Goal: Task Accomplishment & Management: Manage account settings

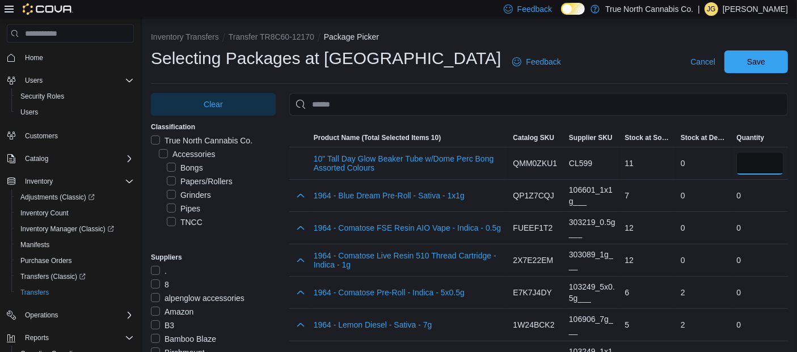
click at [763, 167] on input "number" at bounding box center [759, 163] width 47 height 23
type input "*"
click at [715, 57] on span "Cancel" at bounding box center [702, 61] width 25 height 11
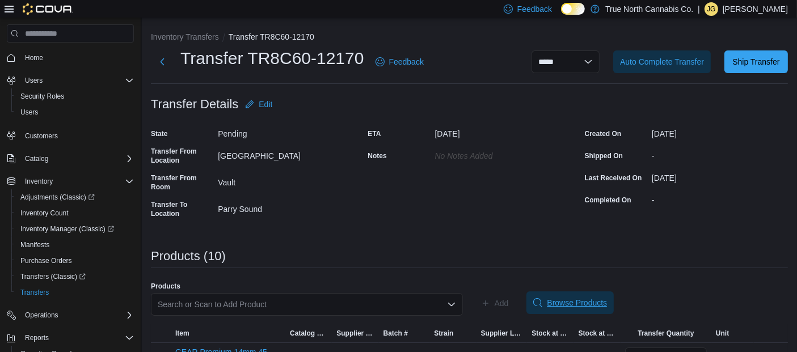
click at [583, 296] on span "Browse Products" at bounding box center [570, 303] width 74 height 23
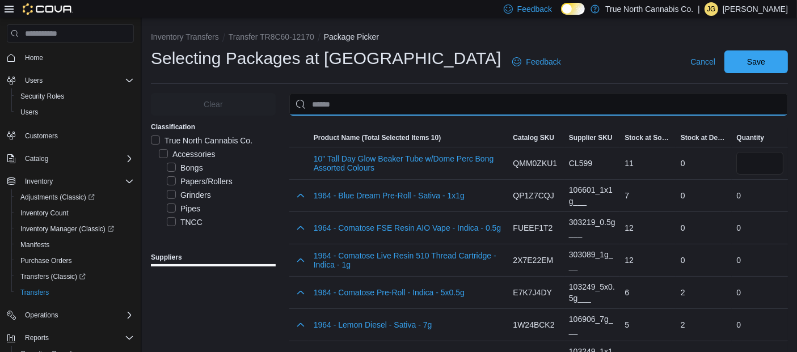
click at [475, 109] on input "Use aria labels when no actual label is in use" at bounding box center [538, 104] width 499 height 23
paste input "********"
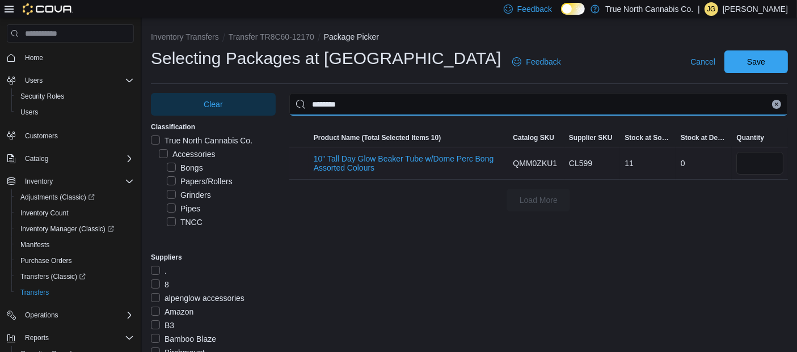
type input "********"
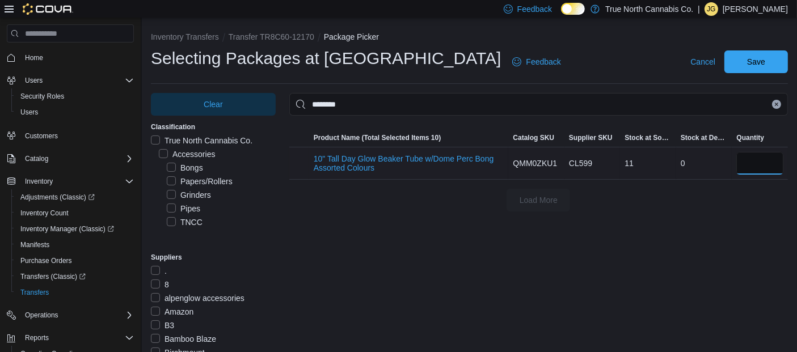
click at [783, 169] on input "number" at bounding box center [759, 163] width 47 height 23
type input "*"
click at [759, 64] on span "Save" at bounding box center [756, 61] width 18 height 11
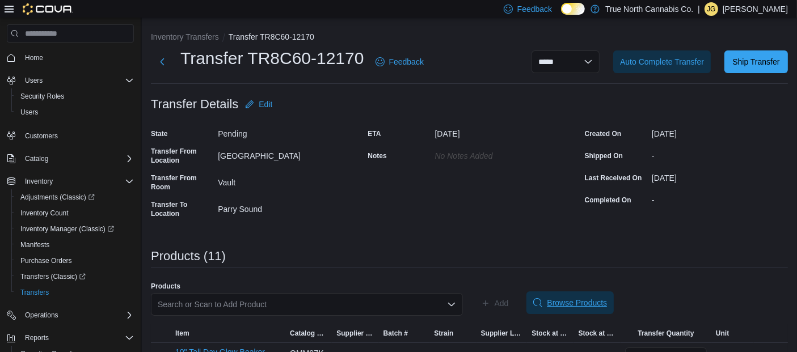
click at [576, 302] on span "Browse Products" at bounding box center [577, 302] width 60 height 11
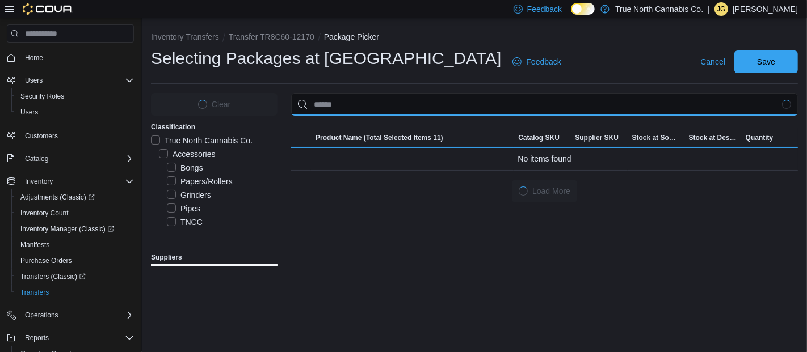
click at [470, 98] on input "Use aria labels when no actual label is in use" at bounding box center [544, 104] width 507 height 23
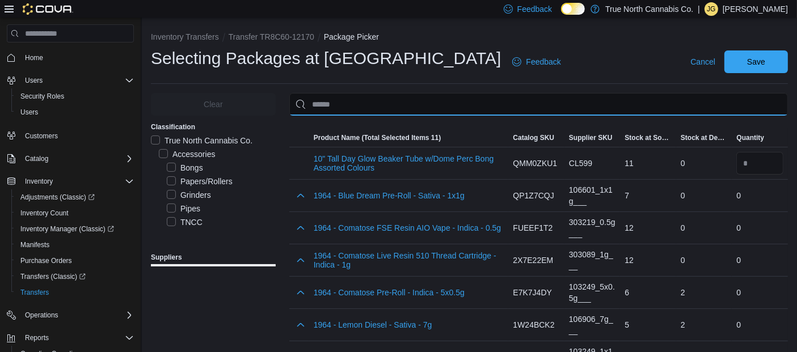
paste input "********"
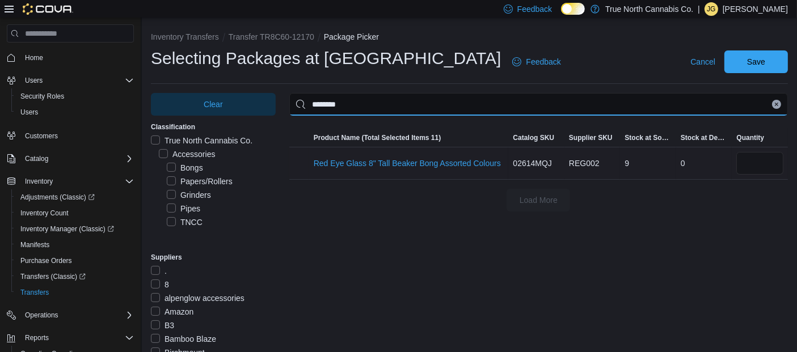
type input "********"
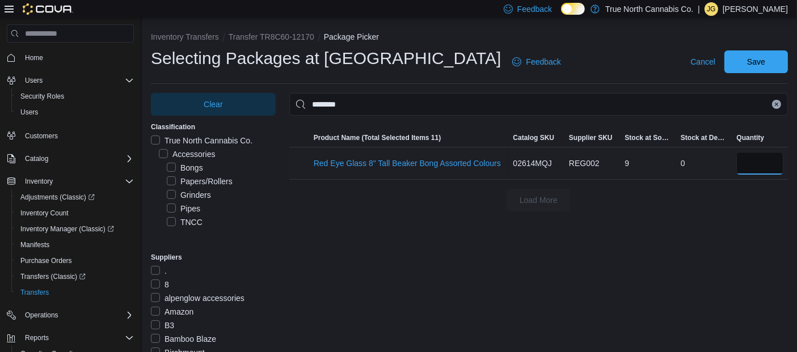
click at [752, 166] on input "number" at bounding box center [759, 163] width 47 height 23
type input "*"
click at [758, 64] on span "Save" at bounding box center [756, 61] width 18 height 11
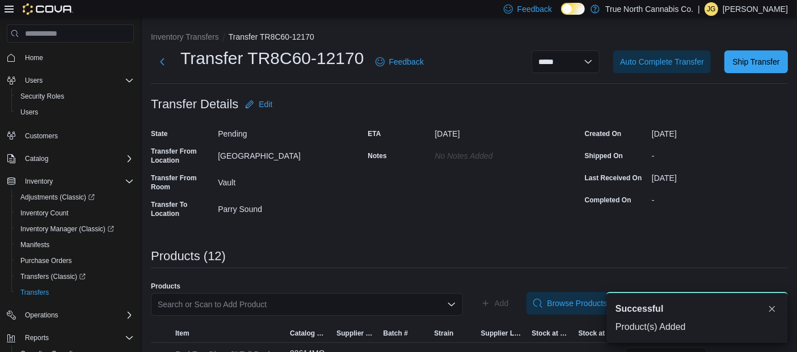
click at [522, 202] on div "ETA September 17, 2025 Notes No Notes added" at bounding box center [469, 174] width 203 height 98
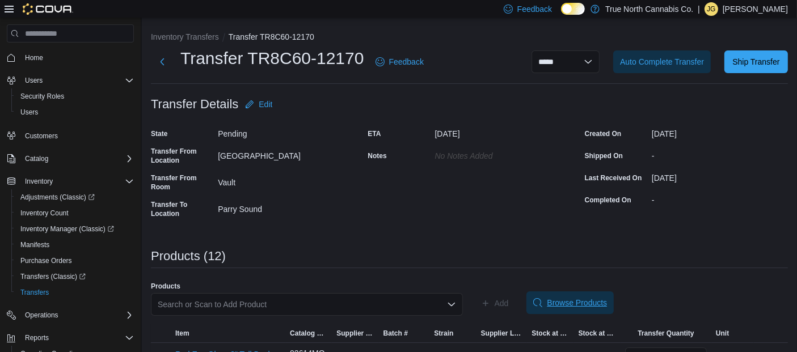
click at [592, 299] on span "Browse Products" at bounding box center [577, 302] width 60 height 11
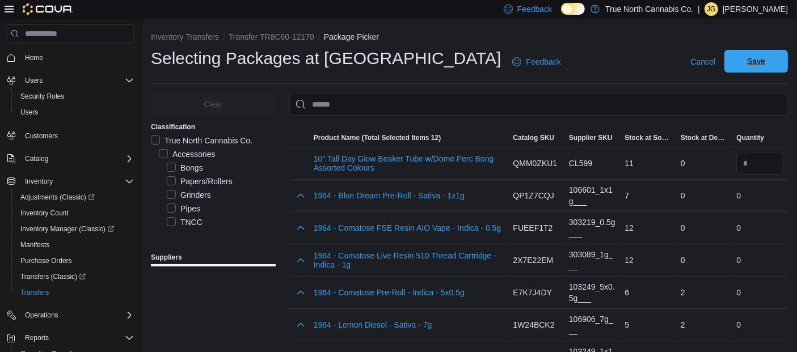
click at [757, 73] on span "Save" at bounding box center [756, 61] width 50 height 23
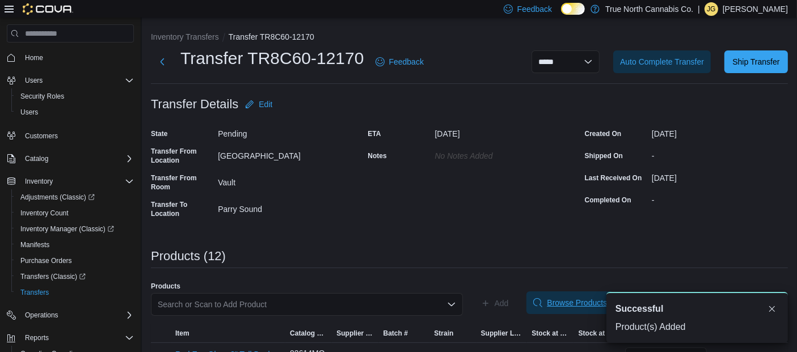
click at [562, 305] on span "Browse Products" at bounding box center [577, 302] width 60 height 11
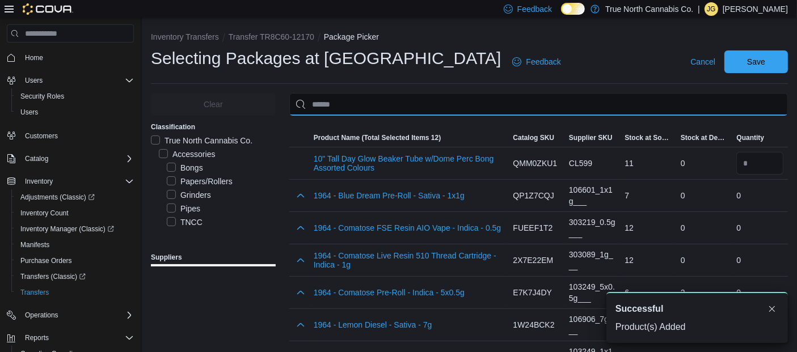
click at [403, 105] on input "Use aria labels when no actual label is in use" at bounding box center [538, 104] width 499 height 23
paste input "********"
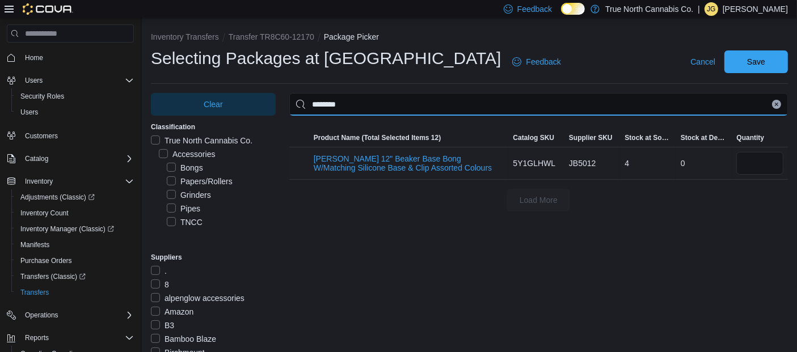
type input "********"
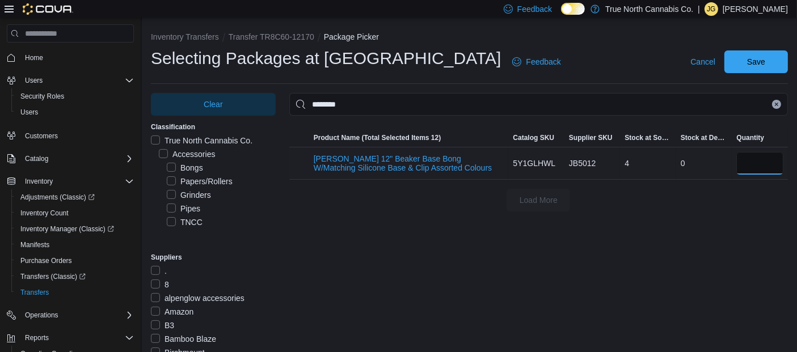
click at [783, 157] on input "number" at bounding box center [759, 163] width 47 height 23
type input "*"
click at [764, 70] on span "Save" at bounding box center [756, 61] width 50 height 23
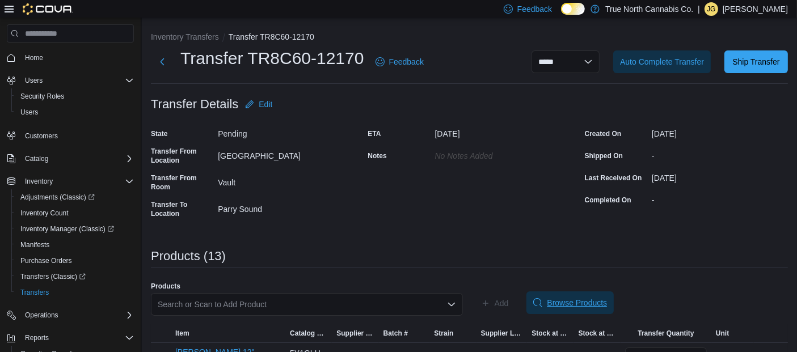
click at [568, 299] on span "Browse Products" at bounding box center [577, 302] width 60 height 11
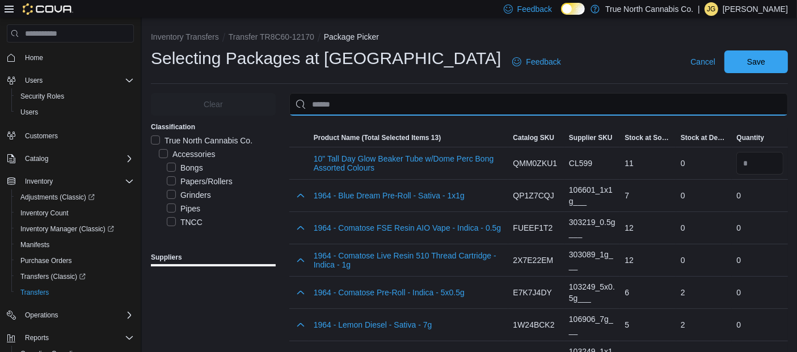
click at [412, 102] on input "Use aria labels when no actual label is in use" at bounding box center [538, 104] width 499 height 23
paste input "********"
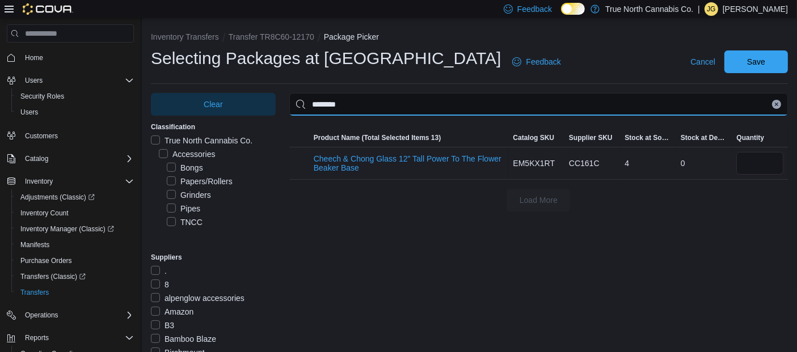
type input "********"
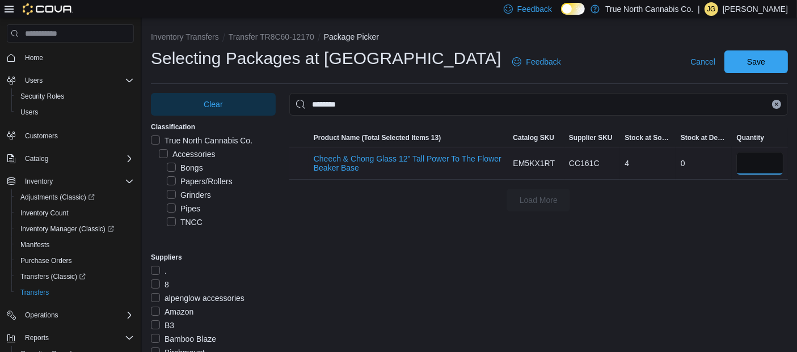
click at [754, 163] on input "number" at bounding box center [759, 163] width 47 height 23
type input "*"
click at [775, 52] on span "Save" at bounding box center [756, 61] width 50 height 23
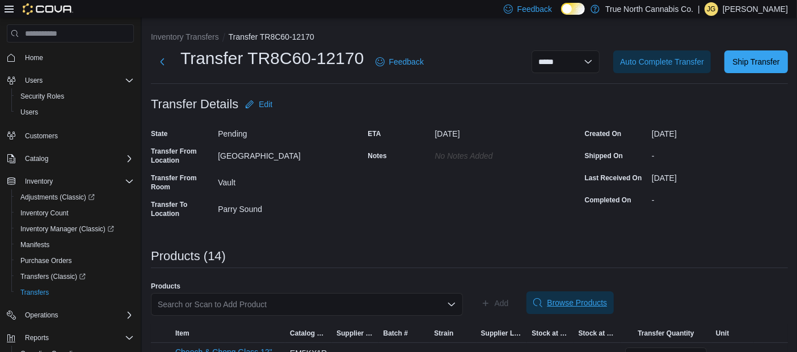
click at [579, 305] on span "Browse Products" at bounding box center [577, 302] width 60 height 11
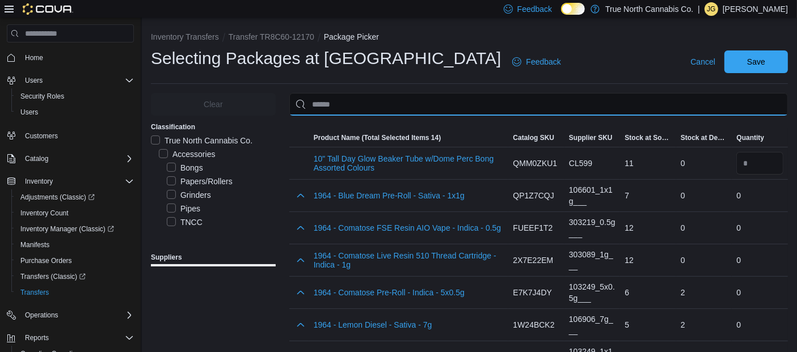
click at [436, 104] on input "Use aria labels when no actual label is in use" at bounding box center [538, 104] width 499 height 23
paste input "********"
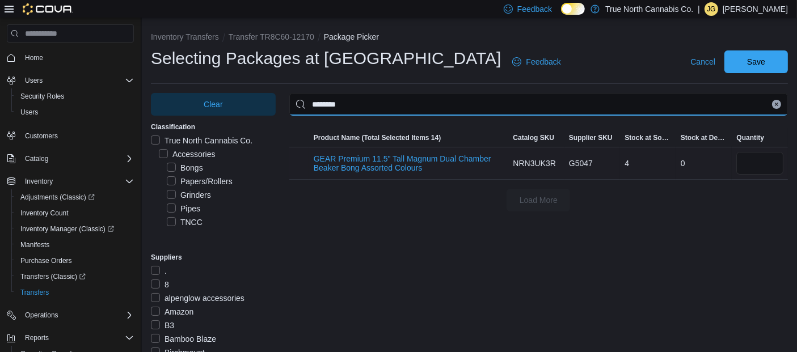
type input "********"
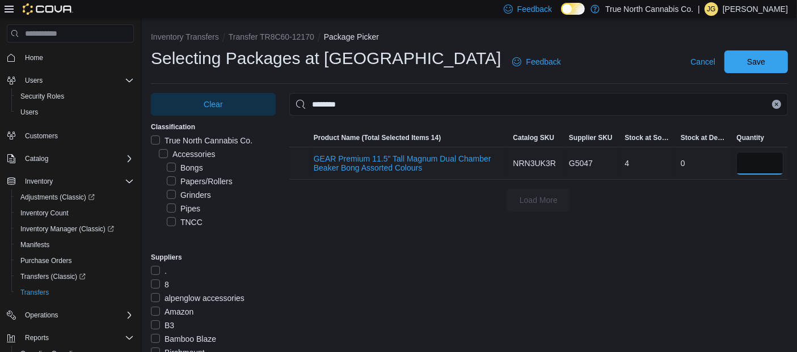
click at [763, 164] on input "number" at bounding box center [759, 163] width 47 height 23
type input "*"
click at [763, 57] on span "Save" at bounding box center [756, 61] width 18 height 11
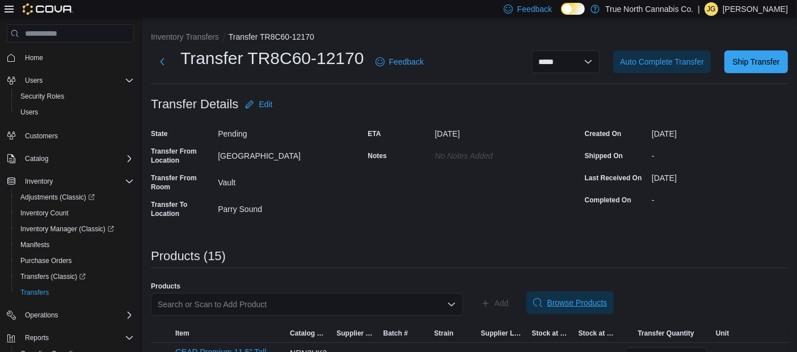
click at [569, 301] on span "Browse Products" at bounding box center [577, 302] width 60 height 11
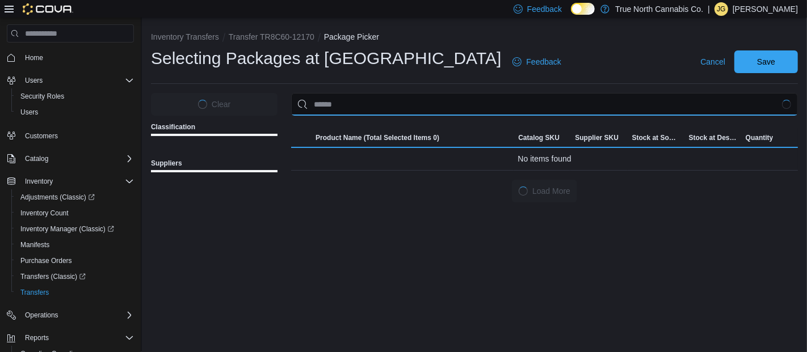
click at [433, 104] on input "Use aria labels when no actual label is in use" at bounding box center [544, 104] width 507 height 23
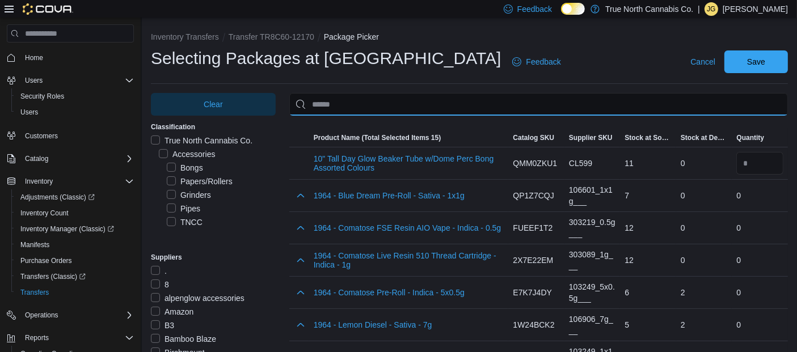
paste input "********"
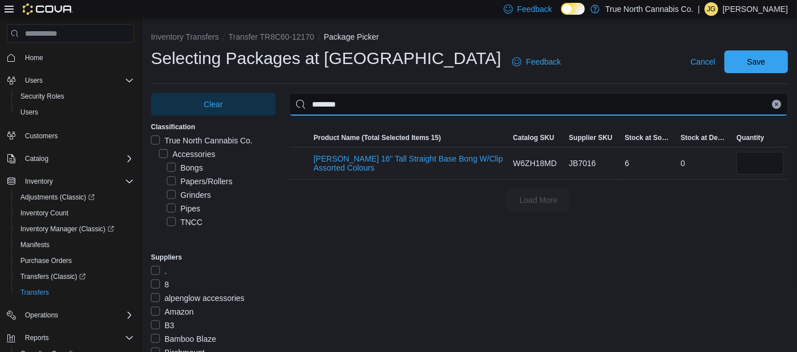
type input "********"
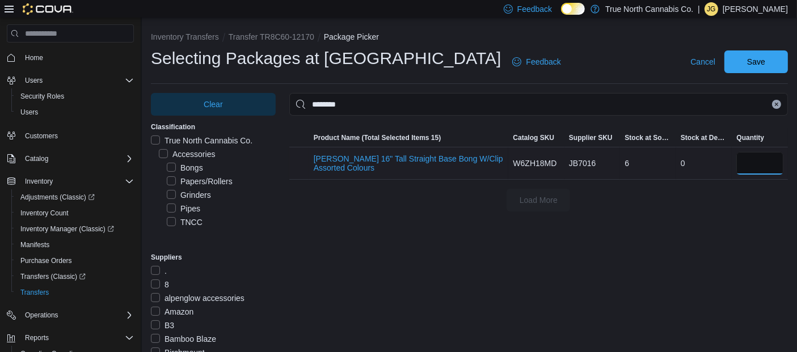
click at [755, 159] on input "number" at bounding box center [759, 163] width 47 height 23
type input "*"
click at [754, 64] on span "Save" at bounding box center [756, 61] width 50 height 23
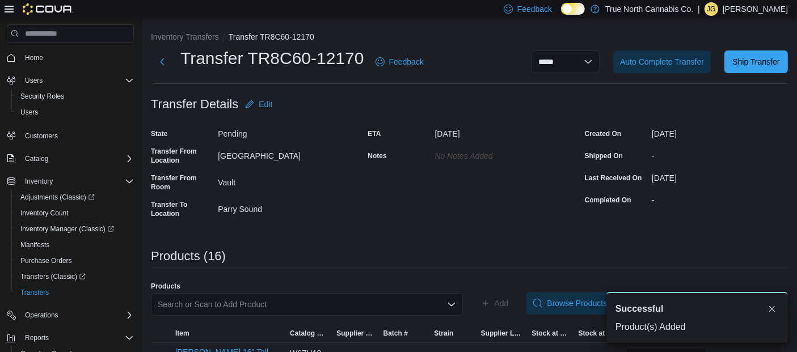
click at [570, 303] on div "A new notification appears Successful Product(s) Added" at bounding box center [683, 317] width 227 height 69
click at [777, 310] on button "Dismiss toast" at bounding box center [772, 309] width 14 height 14
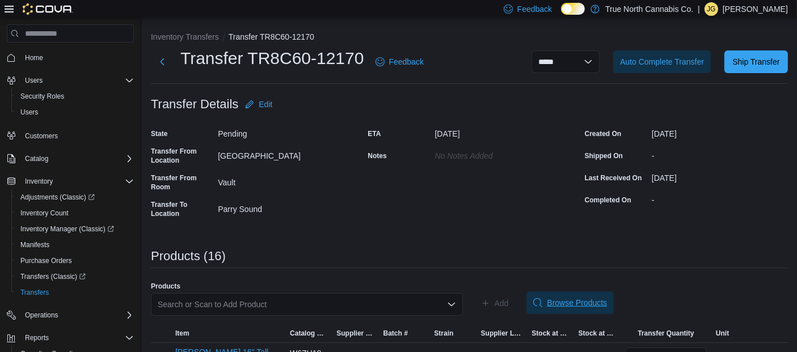
click at [577, 307] on span "Browse Products" at bounding box center [577, 302] width 60 height 11
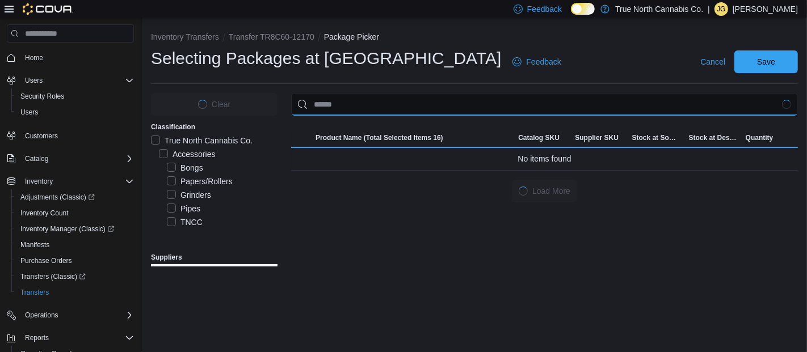
click at [478, 98] on input "Use aria labels when no actual label is in use" at bounding box center [544, 104] width 507 height 23
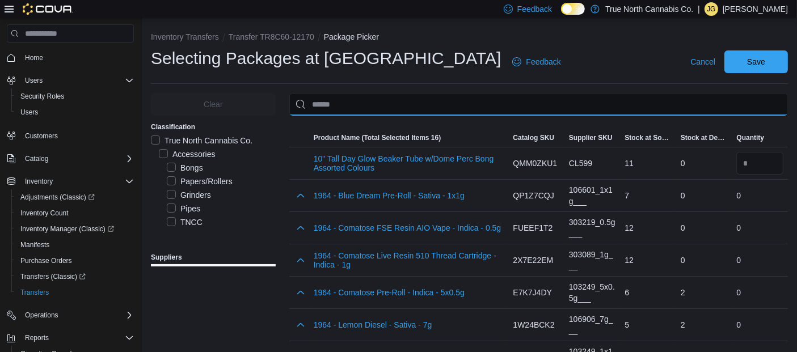
paste input "********"
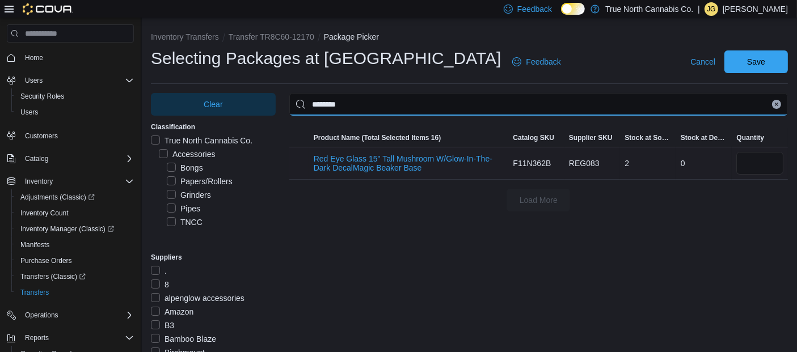
type input "********"
click at [741, 163] on div at bounding box center [760, 163] width 56 height 32
drag, startPoint x: 751, startPoint y: 163, endPoint x: 741, endPoint y: 163, distance: 9.6
click at [741, 163] on div at bounding box center [760, 163] width 56 height 32
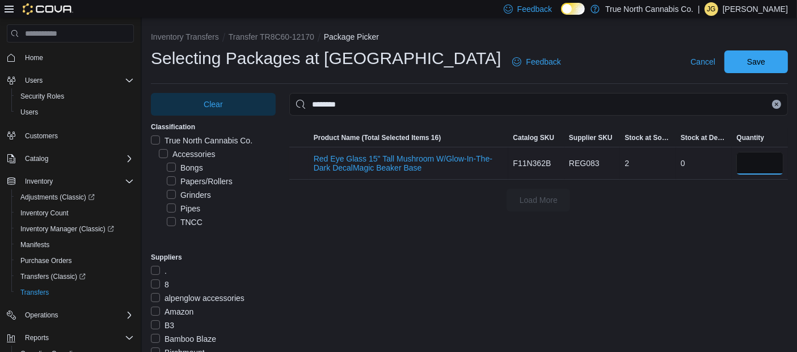
click at [761, 164] on input "*" at bounding box center [759, 163] width 47 height 23
type input "*"
click at [760, 70] on span "Save" at bounding box center [756, 61] width 50 height 23
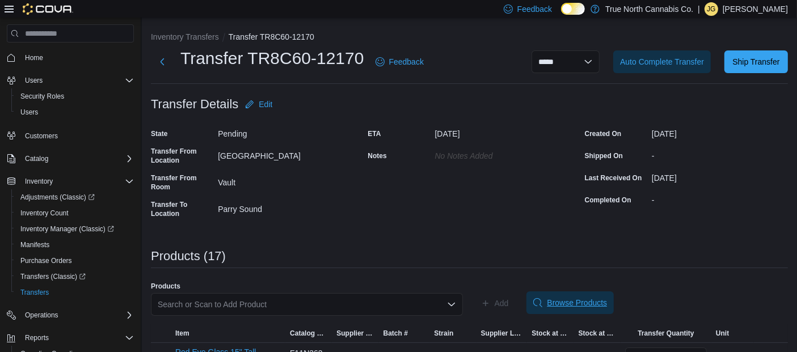
click at [547, 303] on span "Browse Products" at bounding box center [570, 303] width 74 height 23
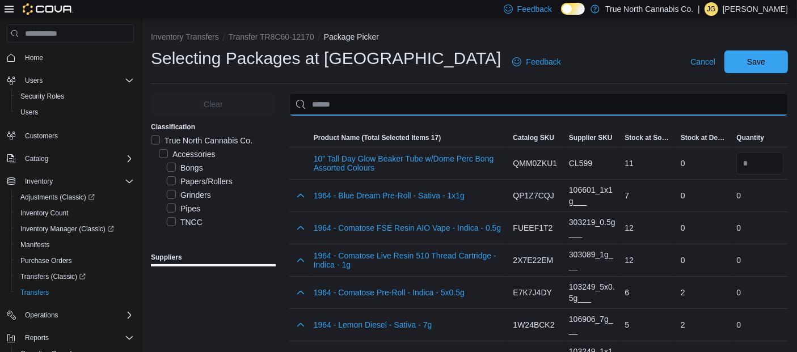
click at [457, 106] on input "Use aria labels when no actual label is in use" at bounding box center [538, 104] width 499 height 23
paste input "********"
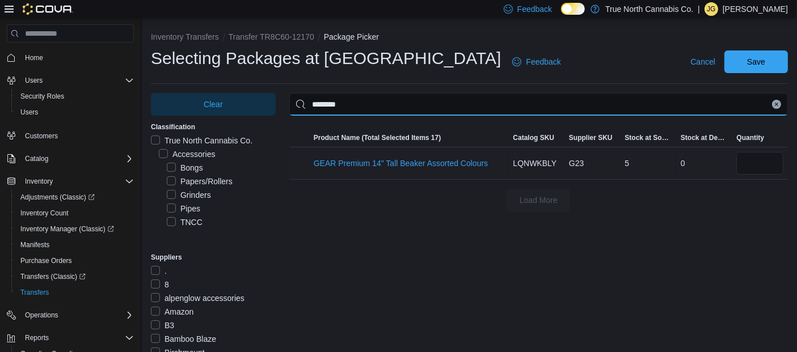
type input "********"
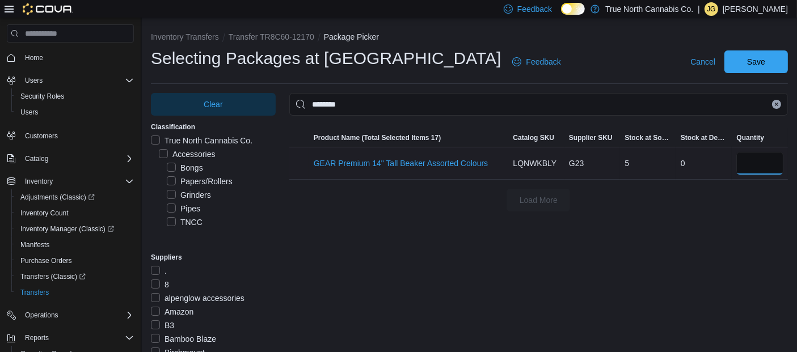
click at [756, 168] on input "number" at bounding box center [759, 163] width 47 height 23
type input "*"
click at [765, 60] on span "Save" at bounding box center [756, 61] width 18 height 11
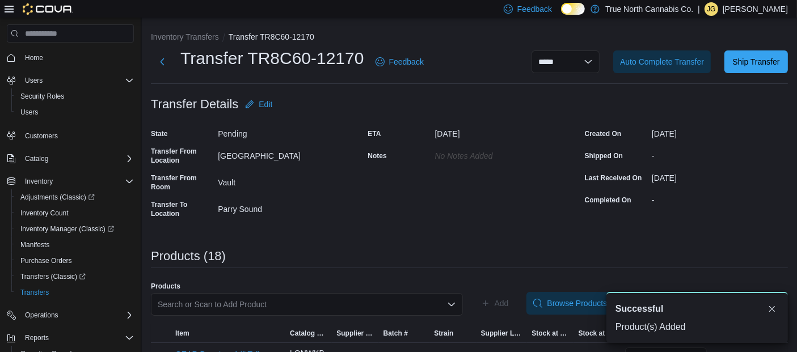
click at [723, 200] on div "-" at bounding box center [720, 198] width 136 height 14
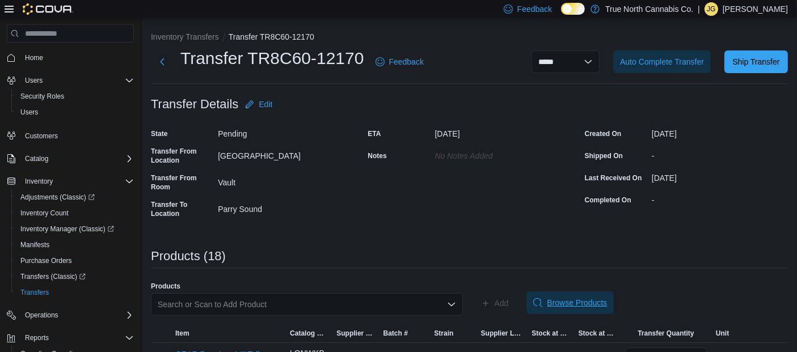
click at [605, 302] on span "Browse Products" at bounding box center [577, 302] width 60 height 11
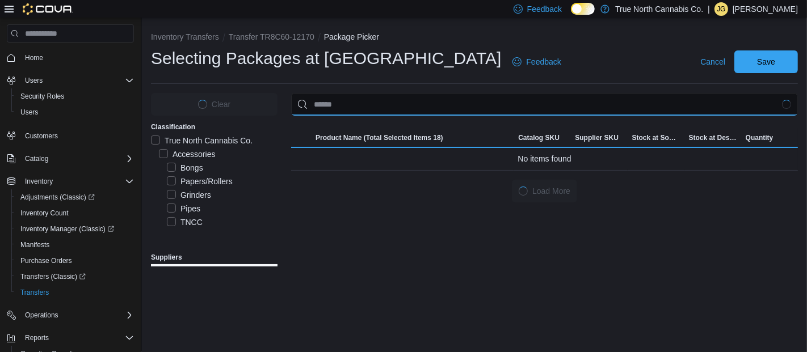
click at [465, 103] on input "Use aria labels when no actual label is in use" at bounding box center [544, 104] width 507 height 23
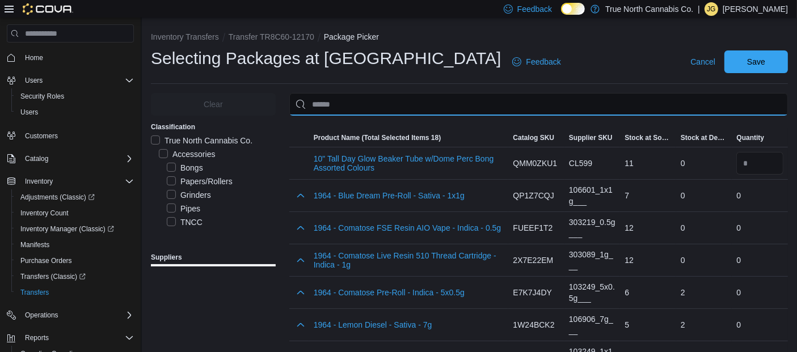
paste input "********"
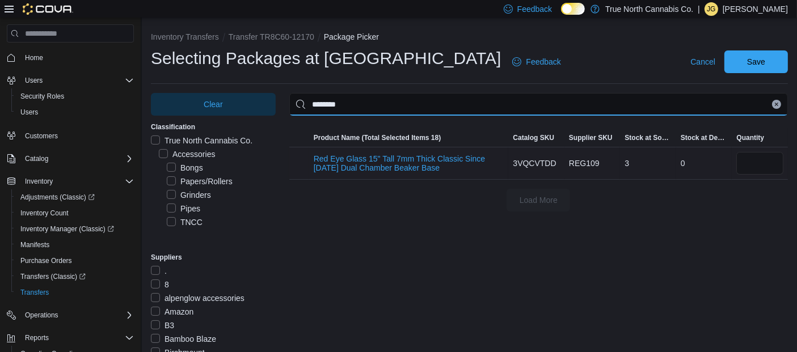
type input "********"
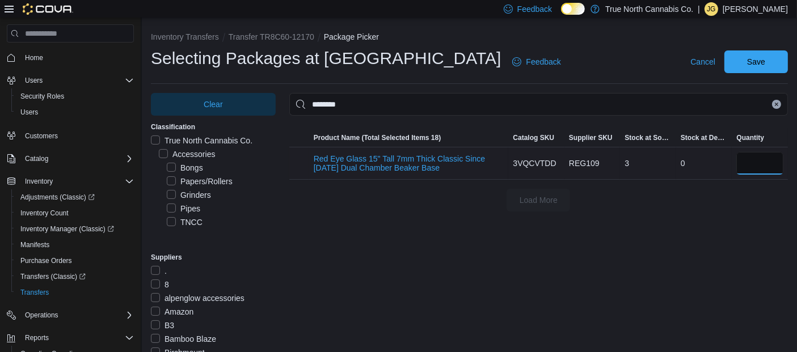
click at [766, 164] on input "number" at bounding box center [759, 163] width 47 height 23
type input "*"
click at [761, 47] on div "Selecting Packages at Sudbury Feedback Cancel Save" at bounding box center [469, 61] width 637 height 29
click at [762, 61] on span "Save" at bounding box center [756, 61] width 18 height 11
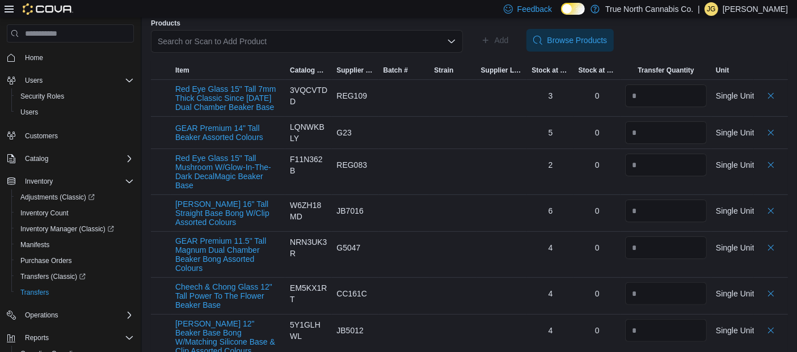
scroll to position [264, 0]
click at [669, 126] on input "number" at bounding box center [666, 131] width 82 height 23
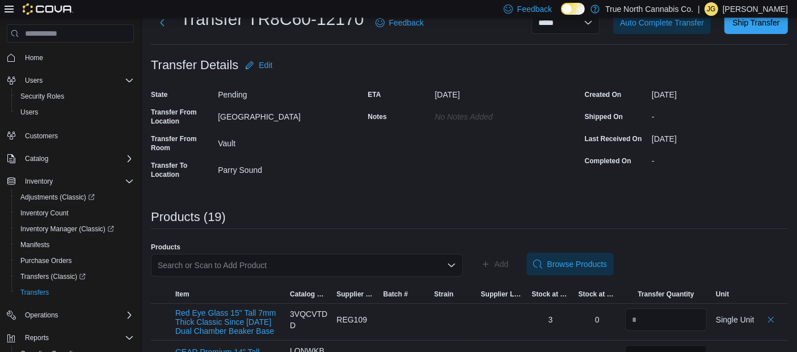
scroll to position [35, 0]
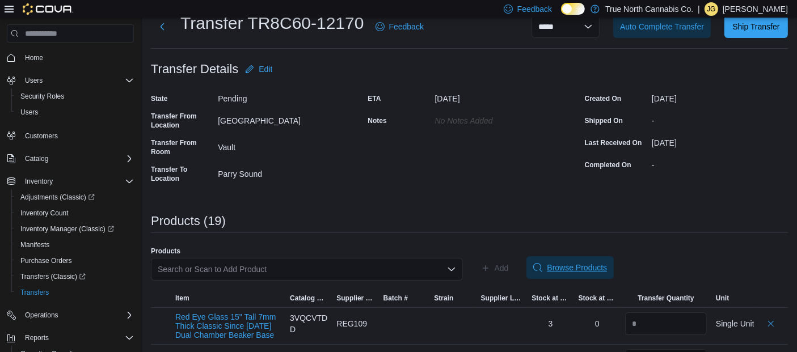
type input "*"
click at [581, 261] on span "Browse Products" at bounding box center [570, 267] width 74 height 23
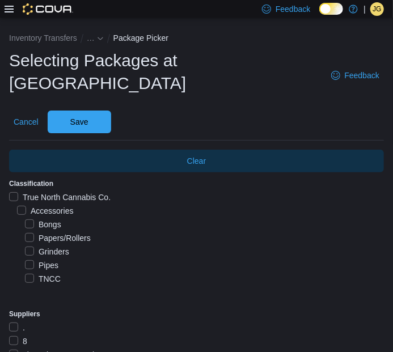
click at [150, 179] on div "Classification" at bounding box center [196, 183] width 375 height 9
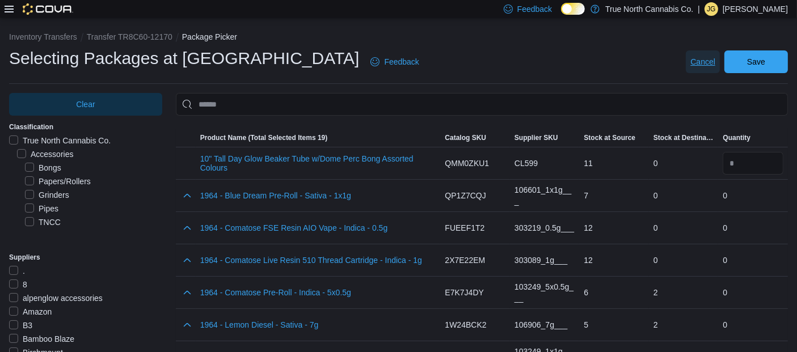
click at [702, 62] on span "Cancel" at bounding box center [702, 61] width 25 height 11
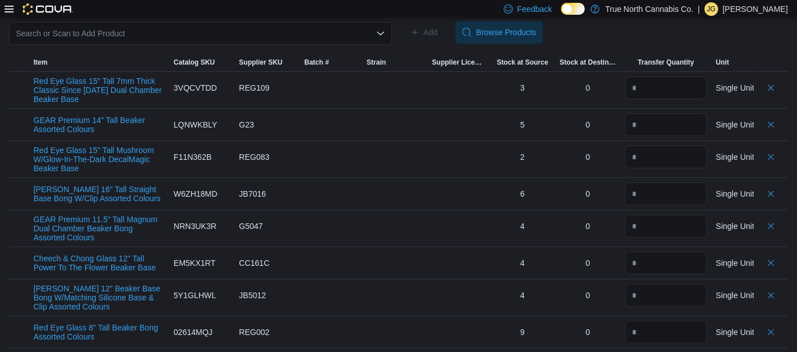
scroll to position [261, 0]
click at [661, 202] on input "number" at bounding box center [666, 195] width 82 height 23
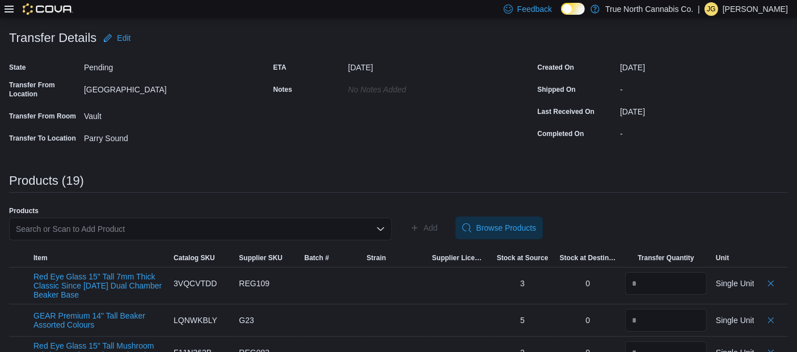
scroll to position [0, 0]
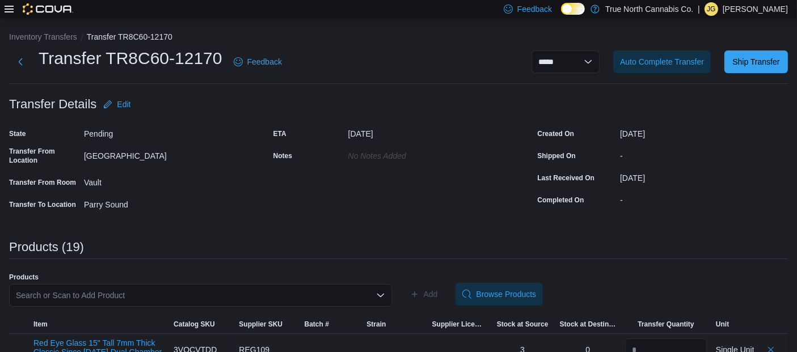
type input "*"
click at [509, 296] on span "Browse Products" at bounding box center [506, 293] width 60 height 11
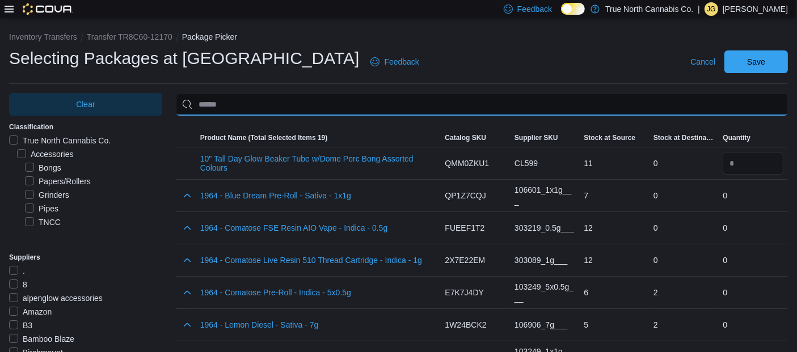
click at [604, 99] on input "Use aria labels when no actual label is in use" at bounding box center [482, 104] width 612 height 23
paste input "********"
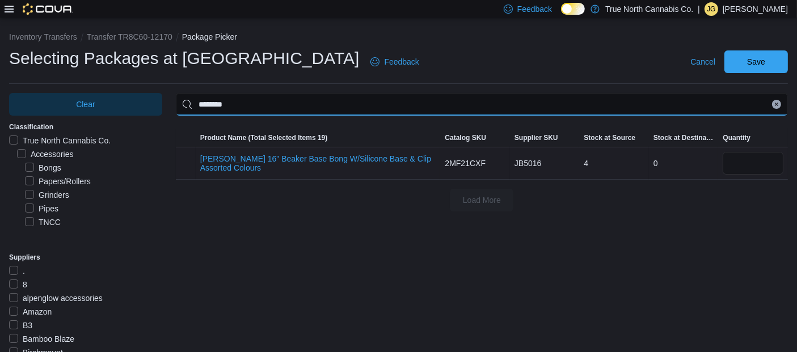
type input "********"
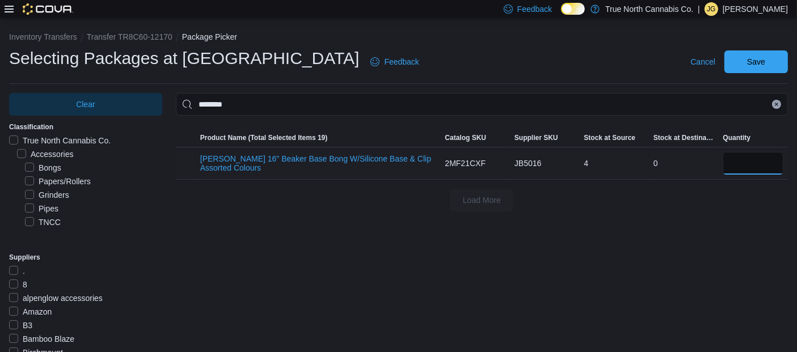
click at [783, 159] on input "number" at bounding box center [753, 163] width 61 height 23
type input "*"
click at [754, 63] on span "Save" at bounding box center [756, 61] width 50 height 23
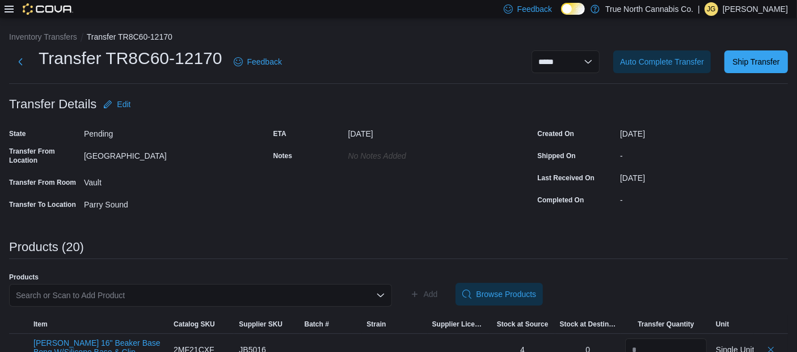
click at [757, 179] on div "September 10, 2025" at bounding box center [704, 176] width 168 height 14
click at [768, 61] on span "Ship Transfer" at bounding box center [755, 61] width 47 height 11
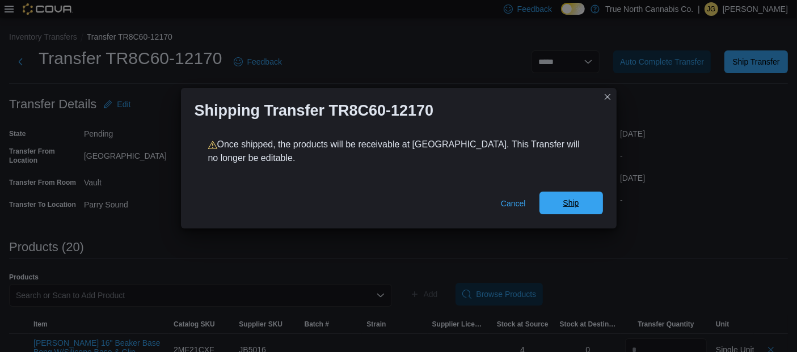
click at [567, 207] on span "Ship" at bounding box center [571, 202] width 16 height 11
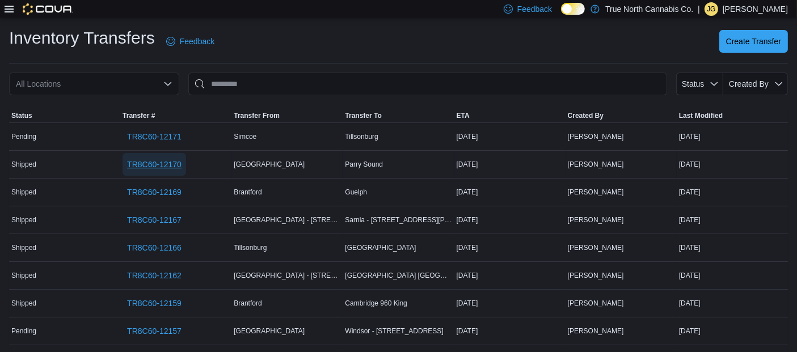
click at [153, 161] on span "TR8C60-12170" at bounding box center [154, 164] width 54 height 11
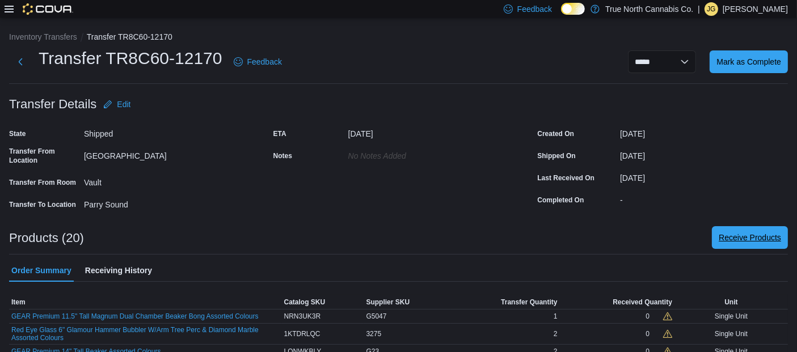
click at [751, 234] on span "Receive Products" at bounding box center [750, 237] width 62 height 11
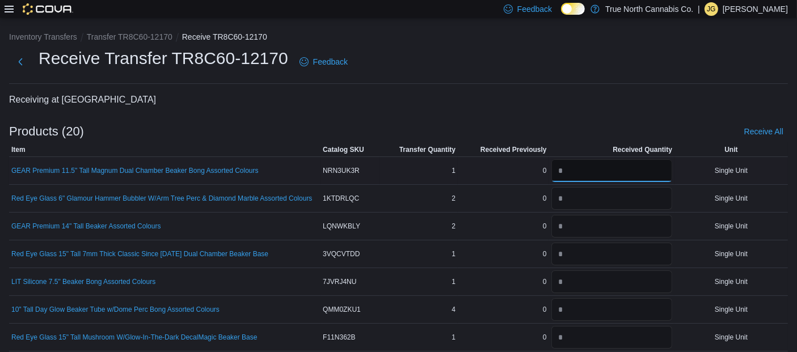
click at [623, 172] on input "number" at bounding box center [611, 170] width 121 height 23
type input "*"
click at [618, 199] on input "number" at bounding box center [611, 198] width 121 height 23
type input "*"
click at [614, 221] on input "number" at bounding box center [611, 226] width 121 height 23
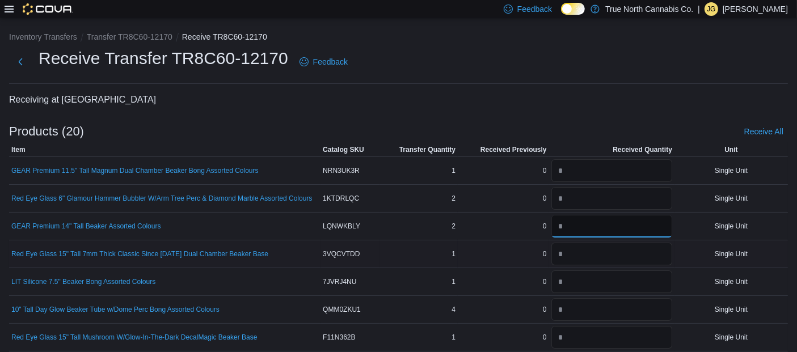
type input "*"
click at [604, 252] on input "number" at bounding box center [611, 254] width 121 height 23
type input "*"
click at [601, 275] on input "number" at bounding box center [611, 282] width 121 height 23
type input "*"
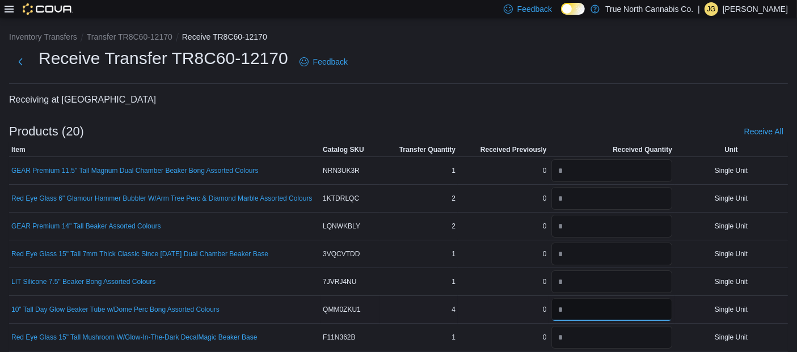
click at [592, 307] on input "number" at bounding box center [611, 309] width 121 height 23
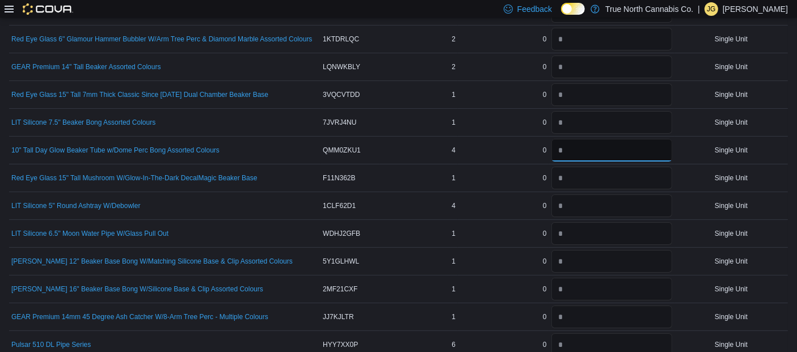
scroll to position [165, 0]
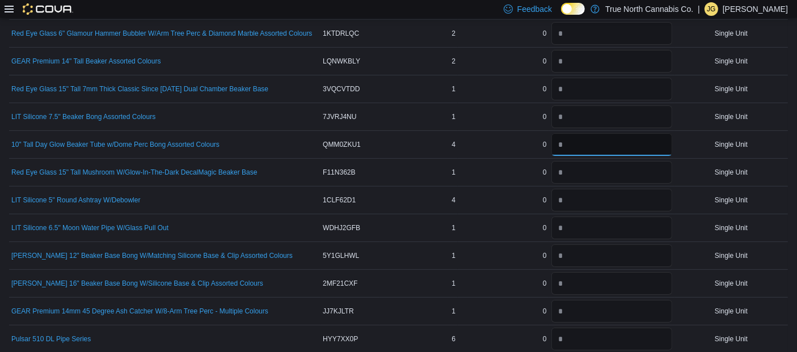
type input "*"
click at [598, 163] on input "number" at bounding box center [611, 172] width 121 height 23
type input "*"
click at [598, 196] on input "number" at bounding box center [611, 200] width 121 height 23
type input "*"
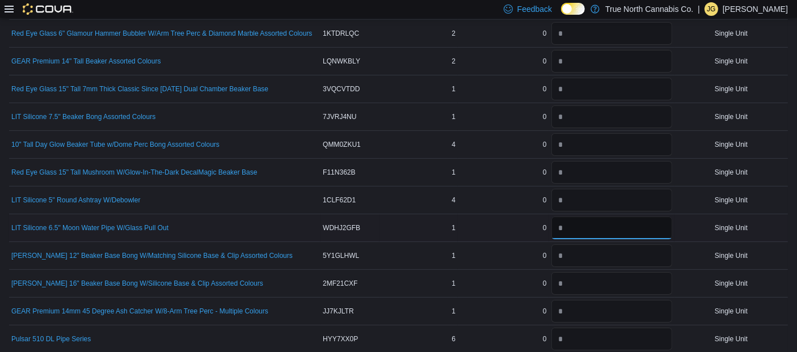
click at [594, 222] on input "number" at bounding box center [611, 228] width 121 height 23
type input "*"
click at [594, 253] on input "number" at bounding box center [611, 255] width 121 height 23
type input "*"
click at [589, 288] on input "number" at bounding box center [611, 283] width 121 height 23
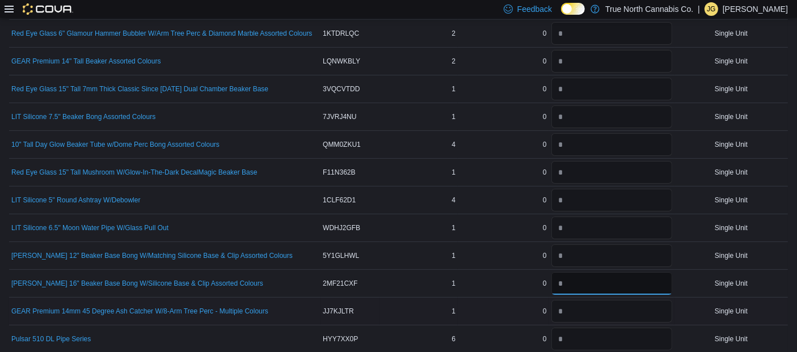
type input "*"
click at [588, 308] on input "number" at bounding box center [611, 311] width 121 height 23
type input "*"
click at [598, 340] on input "number" at bounding box center [611, 339] width 121 height 23
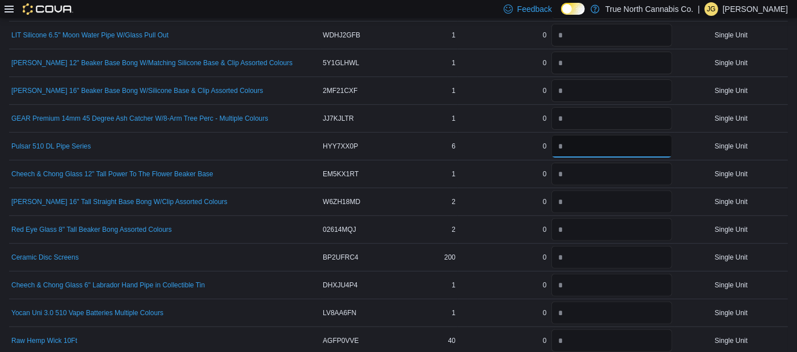
scroll to position [400, 0]
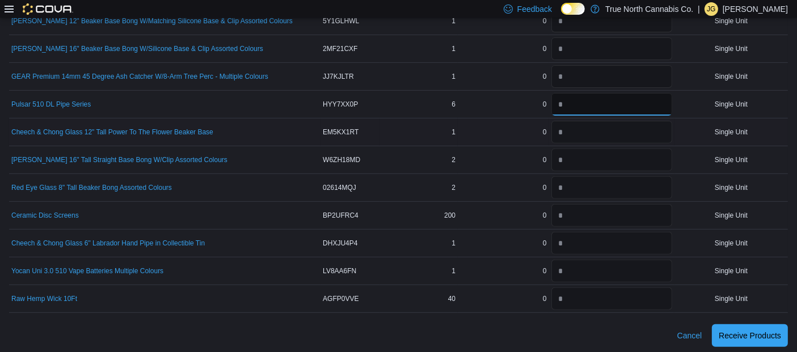
type input "*"
click at [625, 132] on input "number" at bounding box center [611, 132] width 121 height 23
type input "*"
click at [614, 161] on input "number" at bounding box center [611, 160] width 121 height 23
type input "*"
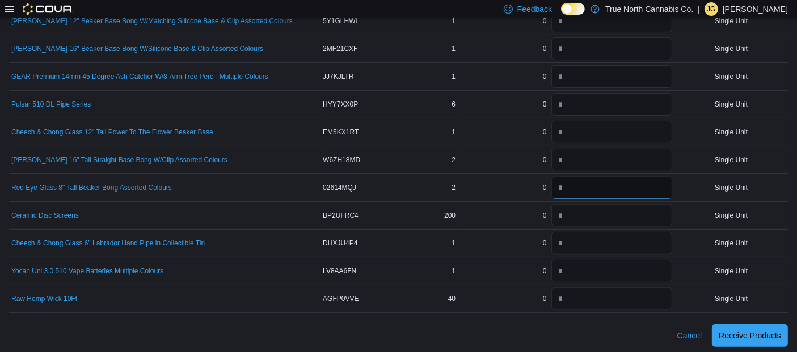
click at [601, 185] on input "number" at bounding box center [611, 187] width 121 height 23
type input "*"
click at [601, 214] on input "number" at bounding box center [611, 215] width 121 height 23
type input "***"
click at [601, 243] on input "number" at bounding box center [611, 243] width 121 height 23
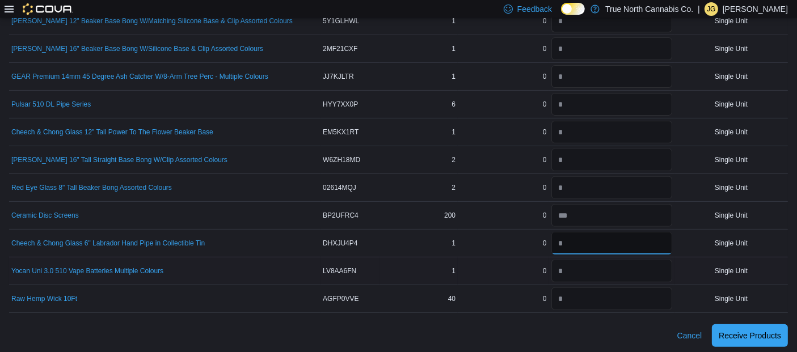
type input "*"
click at [598, 274] on input "number" at bounding box center [611, 271] width 121 height 23
type input "*"
click at [598, 293] on input "number" at bounding box center [611, 299] width 121 height 23
type input "**"
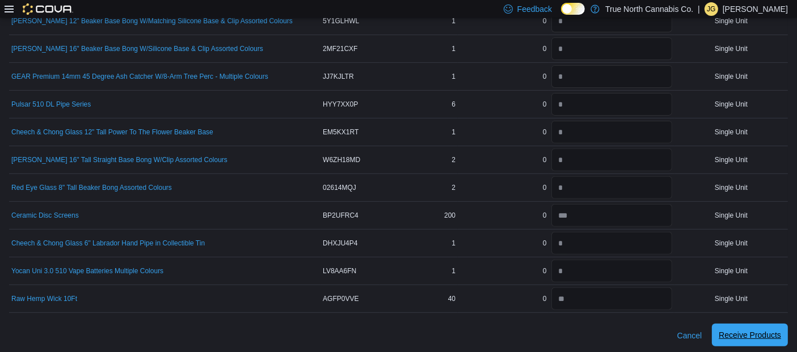
click at [744, 324] on span "Receive Products" at bounding box center [750, 335] width 62 height 23
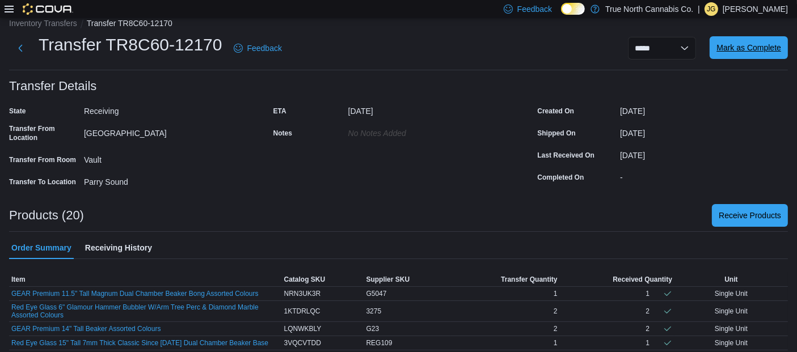
click at [761, 50] on span "Mark as Complete" at bounding box center [748, 47] width 65 height 11
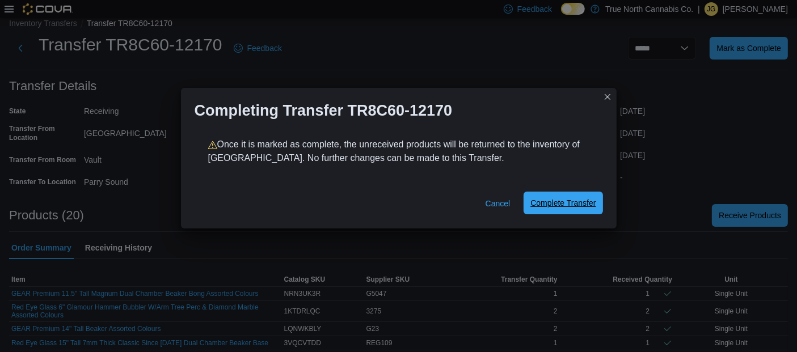
click at [561, 212] on span "Complete Transfer" at bounding box center [562, 203] width 65 height 23
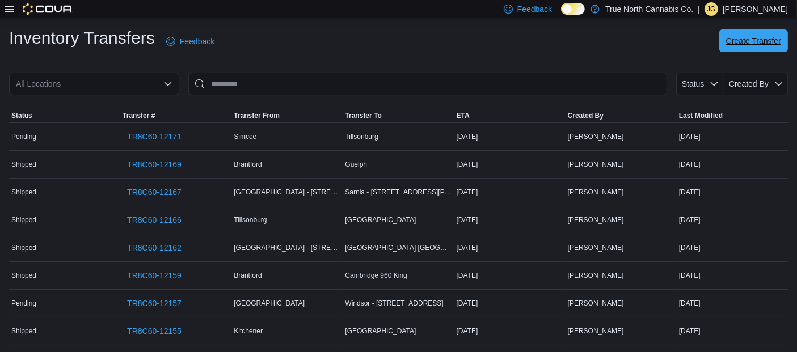
click at [763, 40] on span "Create Transfer" at bounding box center [753, 40] width 55 height 11
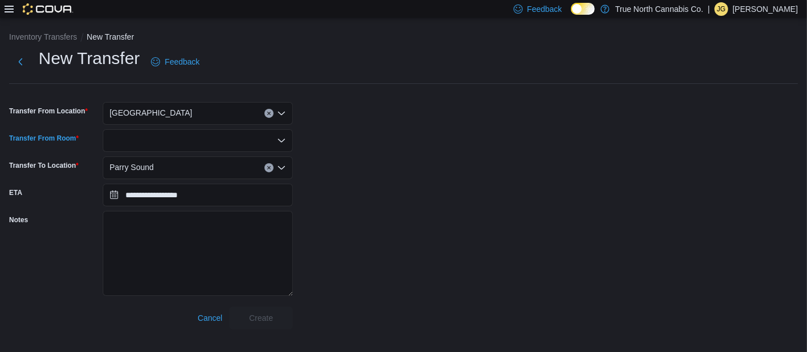
click at [203, 143] on div at bounding box center [198, 140] width 190 height 23
click at [208, 159] on span "Vault" at bounding box center [204, 159] width 163 height 11
click at [250, 315] on span "Create" at bounding box center [261, 317] width 24 height 11
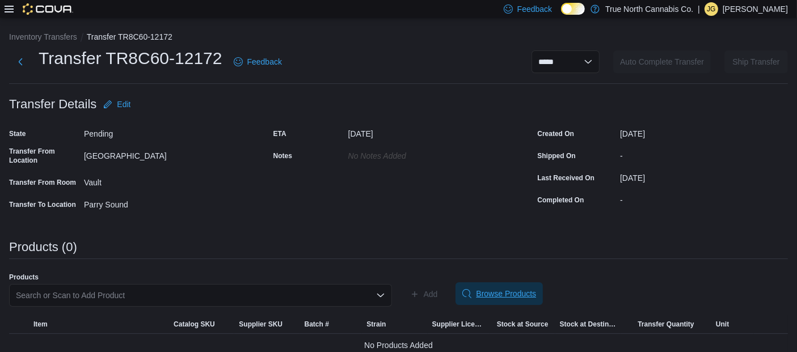
click at [503, 290] on span "Browse Products" at bounding box center [506, 293] width 60 height 11
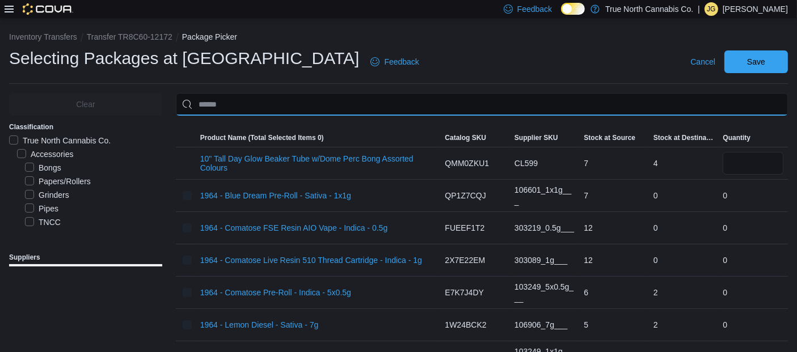
click at [435, 102] on input "Use aria labels when no actual label is in use" at bounding box center [482, 104] width 612 height 23
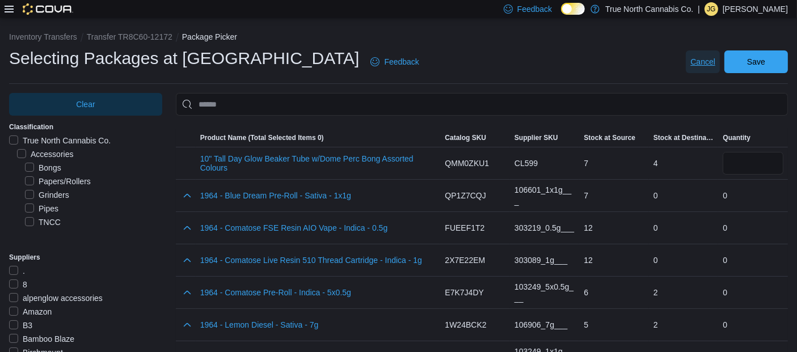
click at [714, 60] on span "Cancel" at bounding box center [702, 61] width 25 height 11
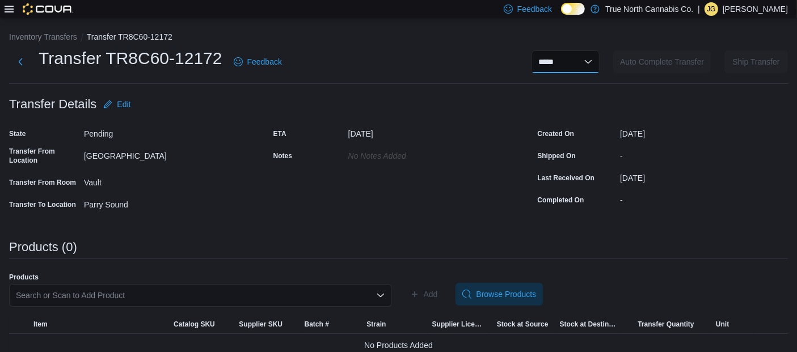
click at [594, 61] on select "**********" at bounding box center [565, 61] width 68 height 23
select select "**********"
click at [541, 50] on select "**********" at bounding box center [565, 61] width 68 height 23
select select
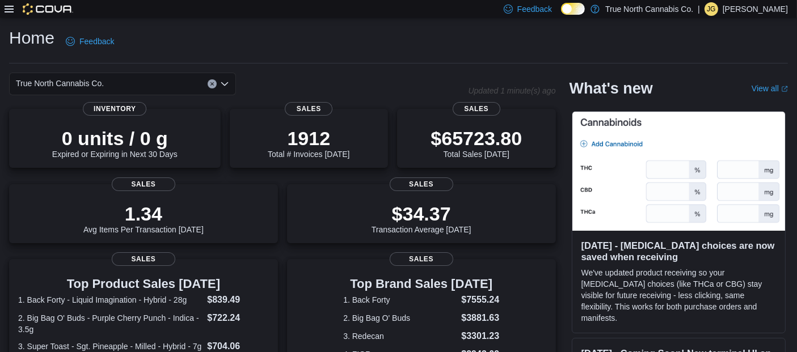
click at [7, 5] on icon at bounding box center [9, 9] width 9 height 9
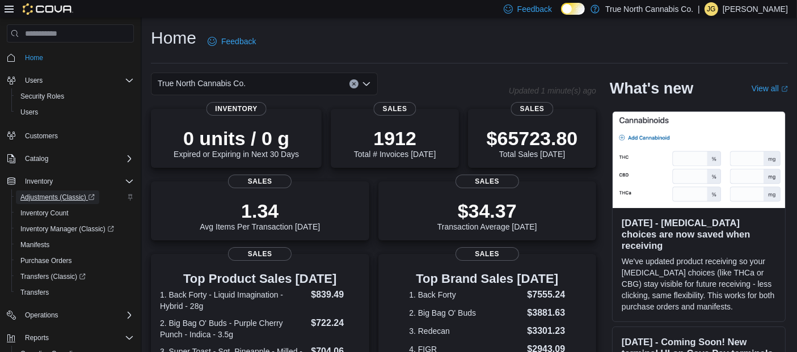
click at [57, 197] on span "Adjustments (Classic)" at bounding box center [57, 197] width 74 height 9
click at [82, 229] on span "Inventory Manager (Classic)" at bounding box center [67, 229] width 94 height 9
click at [71, 195] on span "Adjustments (Classic)" at bounding box center [57, 197] width 74 height 9
